Goal: Task Accomplishment & Management: Manage account settings

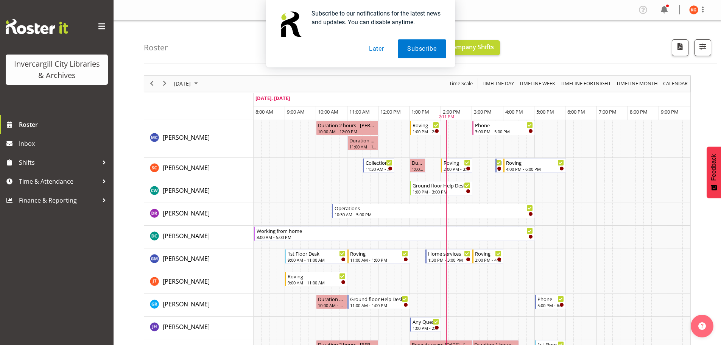
click at [376, 51] on button "Later" at bounding box center [376, 48] width 34 height 19
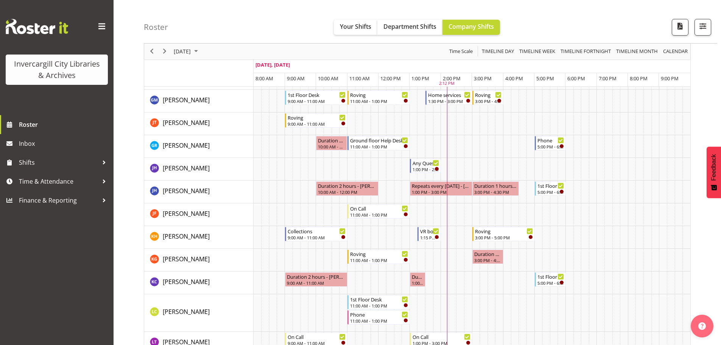
scroll to position [189, 0]
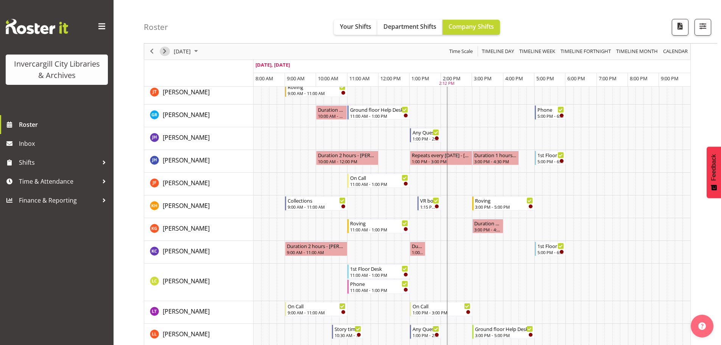
click at [168, 53] on span "Next" at bounding box center [164, 51] width 9 height 9
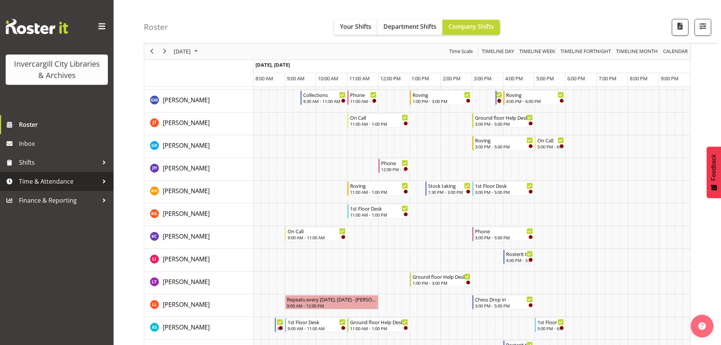
click at [103, 181] on div at bounding box center [103, 181] width 11 height 11
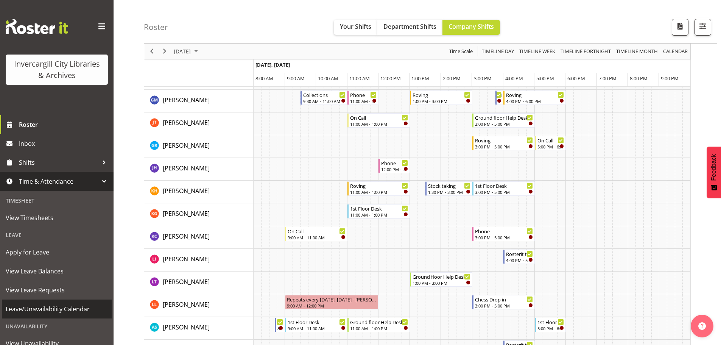
click at [76, 309] on span "Leave/Unavailability Calendar" at bounding box center [57, 308] width 102 height 11
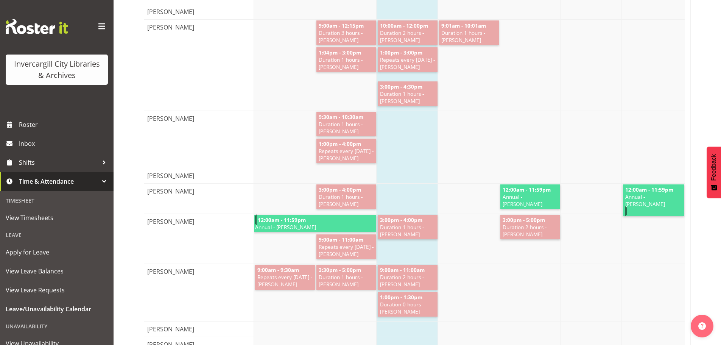
scroll to position [530, 0]
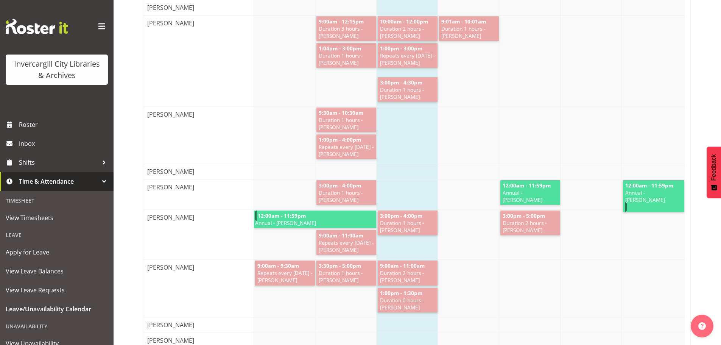
click at [450, 224] on div "3:00pm - 4:00pm Duration 1 hours - [PERSON_NAME] 3:00pm - 5:00pm Duration 2 hou…" at bounding box center [469, 235] width 430 height 50
click at [469, 229] on div "3:00pm - 4:00pm Duration 1 hours - [PERSON_NAME] 3:00pm - 5:00pm Duration 2 hou…" at bounding box center [469, 235] width 430 height 50
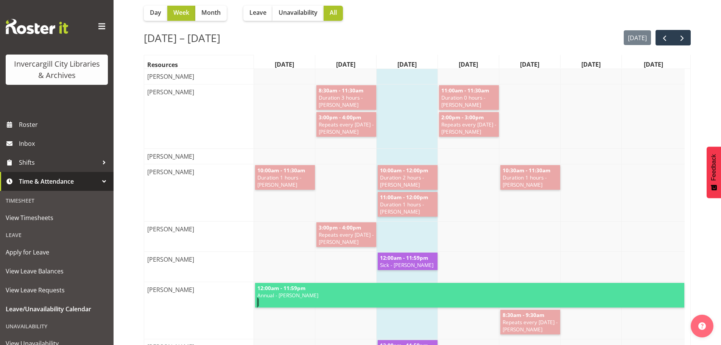
scroll to position [38, 0]
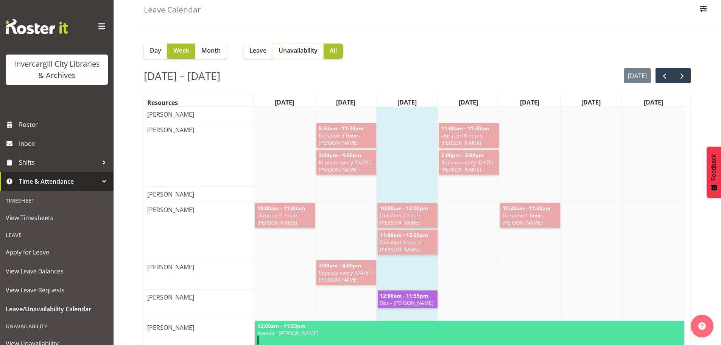
click at [290, 49] on span "Unavailability" at bounding box center [297, 50] width 39 height 9
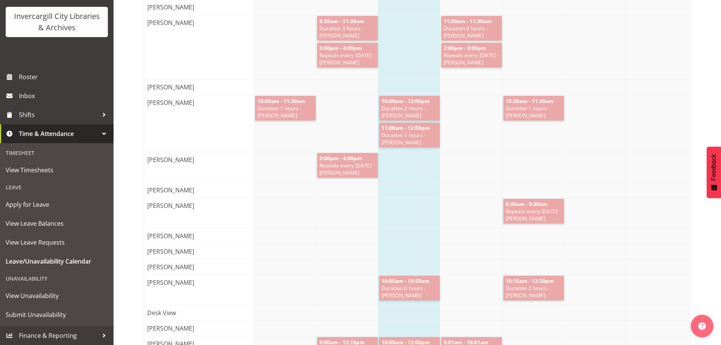
scroll to position [151, 0]
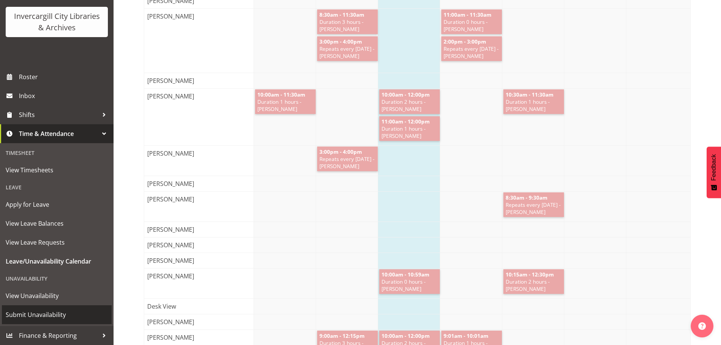
click at [47, 314] on span "Submit Unavailability" at bounding box center [57, 314] width 102 height 11
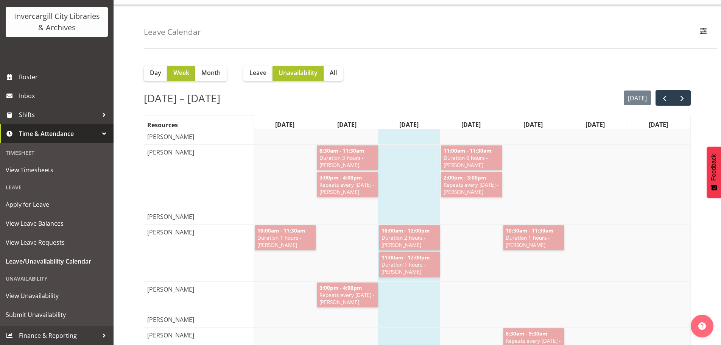
scroll to position [0, 0]
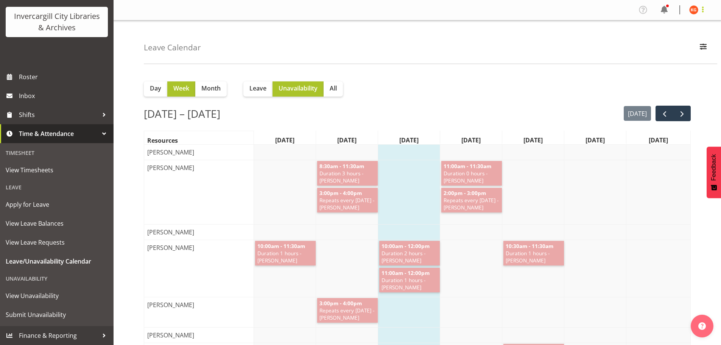
click at [703, 9] on span at bounding box center [702, 9] width 9 height 9
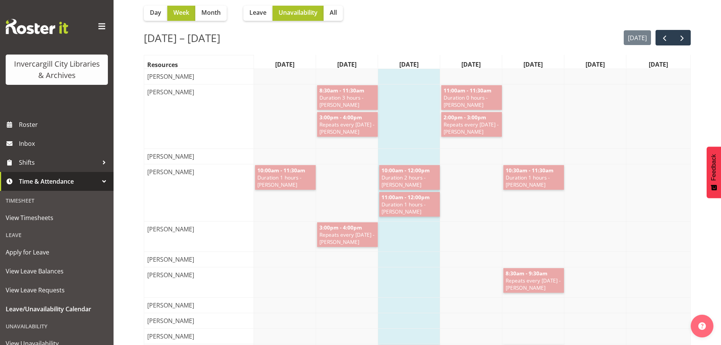
click at [96, 28] on span at bounding box center [102, 26] width 12 height 12
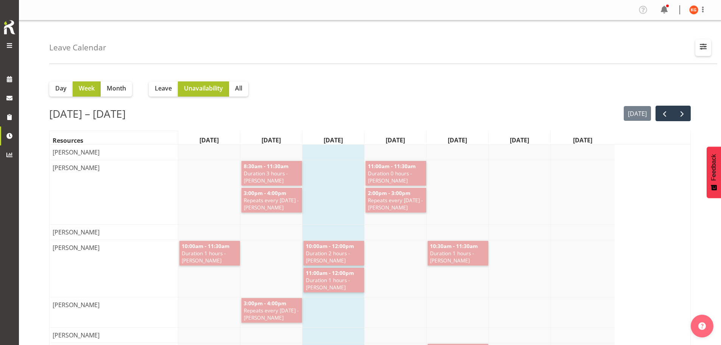
click at [705, 46] on span "button" at bounding box center [703, 47] width 10 height 10
click at [646, 34] on div "Leave Calendar Off Desk Public shifts Show all Apply" at bounding box center [383, 41] width 668 height 43
click at [691, 12] on img at bounding box center [693, 9] width 9 height 9
click at [664, 24] on link "Profile" at bounding box center [670, 26] width 73 height 14
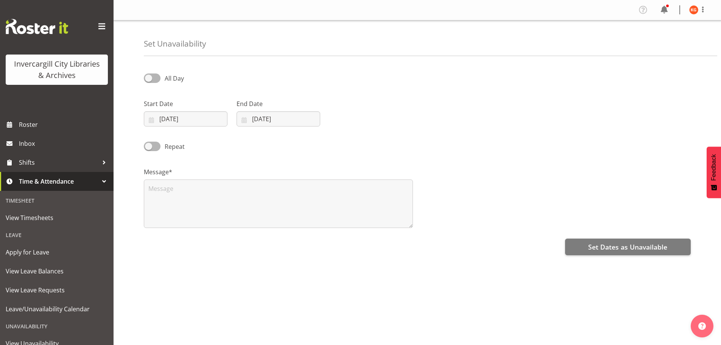
select select "8"
select select "2025"
click at [162, 118] on input "[DATE]" at bounding box center [186, 118] width 84 height 15
click at [225, 209] on link "18" at bounding box center [219, 208] width 15 height 15
type input "18/09/2025"
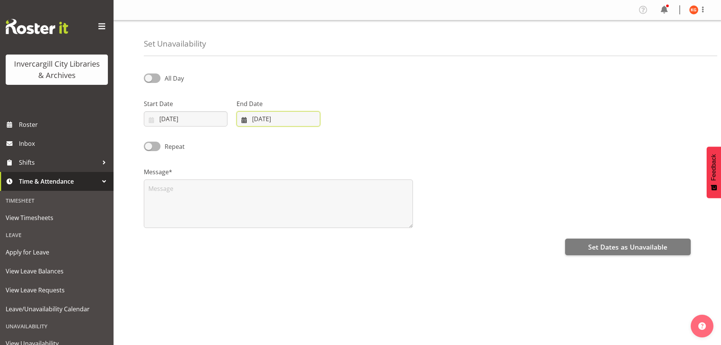
click at [264, 118] on input "17/09/2025" at bounding box center [278, 118] width 84 height 15
click at [312, 213] on link "18" at bounding box center [312, 208] width 15 height 15
type input "18/09/2025"
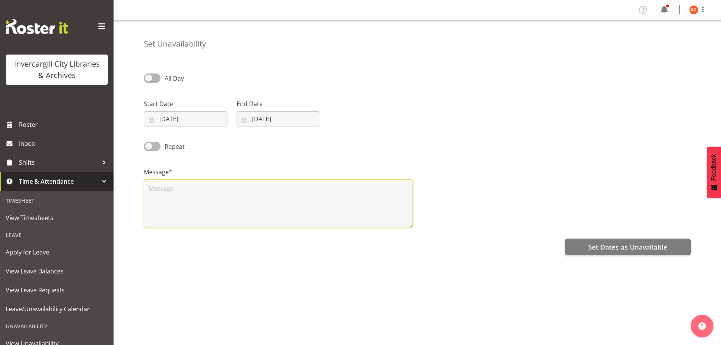
click at [159, 200] on textarea at bounding box center [278, 203] width 269 height 48
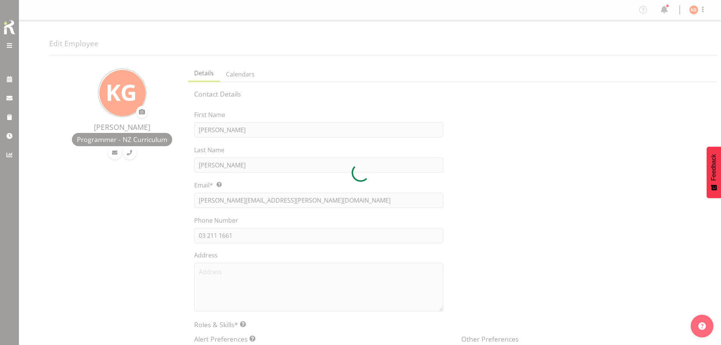
select select "TimelineDay"
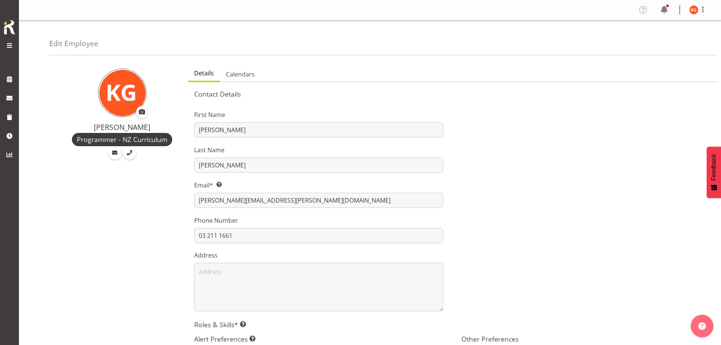
scroll to position [223, 0]
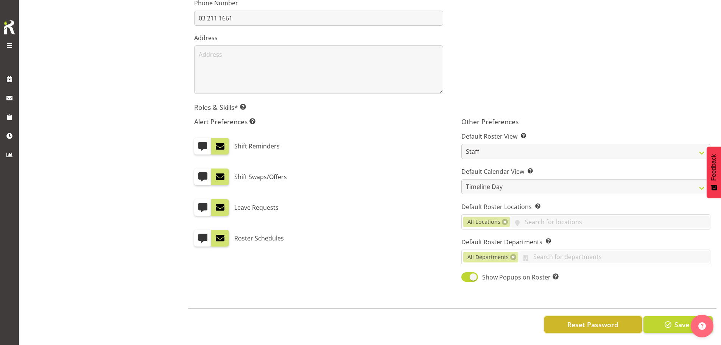
click at [590, 319] on span "Reset Password" at bounding box center [592, 324] width 51 height 10
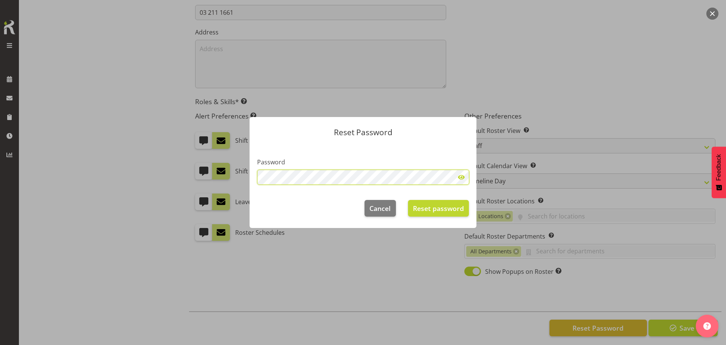
click at [239, 174] on div "Reset Password Password Cancel Reset password" at bounding box center [363, 172] width 726 height 345
click at [269, 208] on footer "Cancel Reset password" at bounding box center [363, 210] width 227 height 36
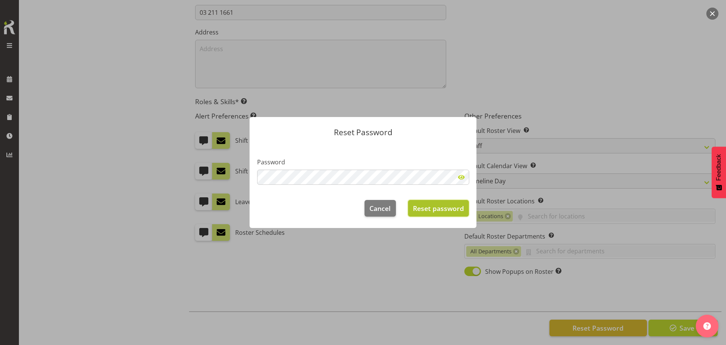
click at [460, 211] on span "Reset password" at bounding box center [438, 208] width 51 height 10
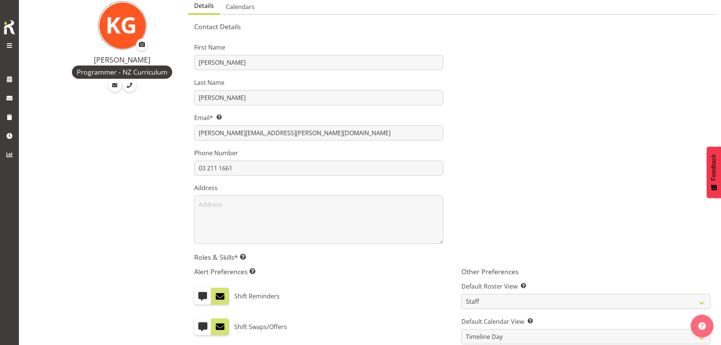
scroll to position [0, 0]
